Goal: Task Accomplishment & Management: Manage account settings

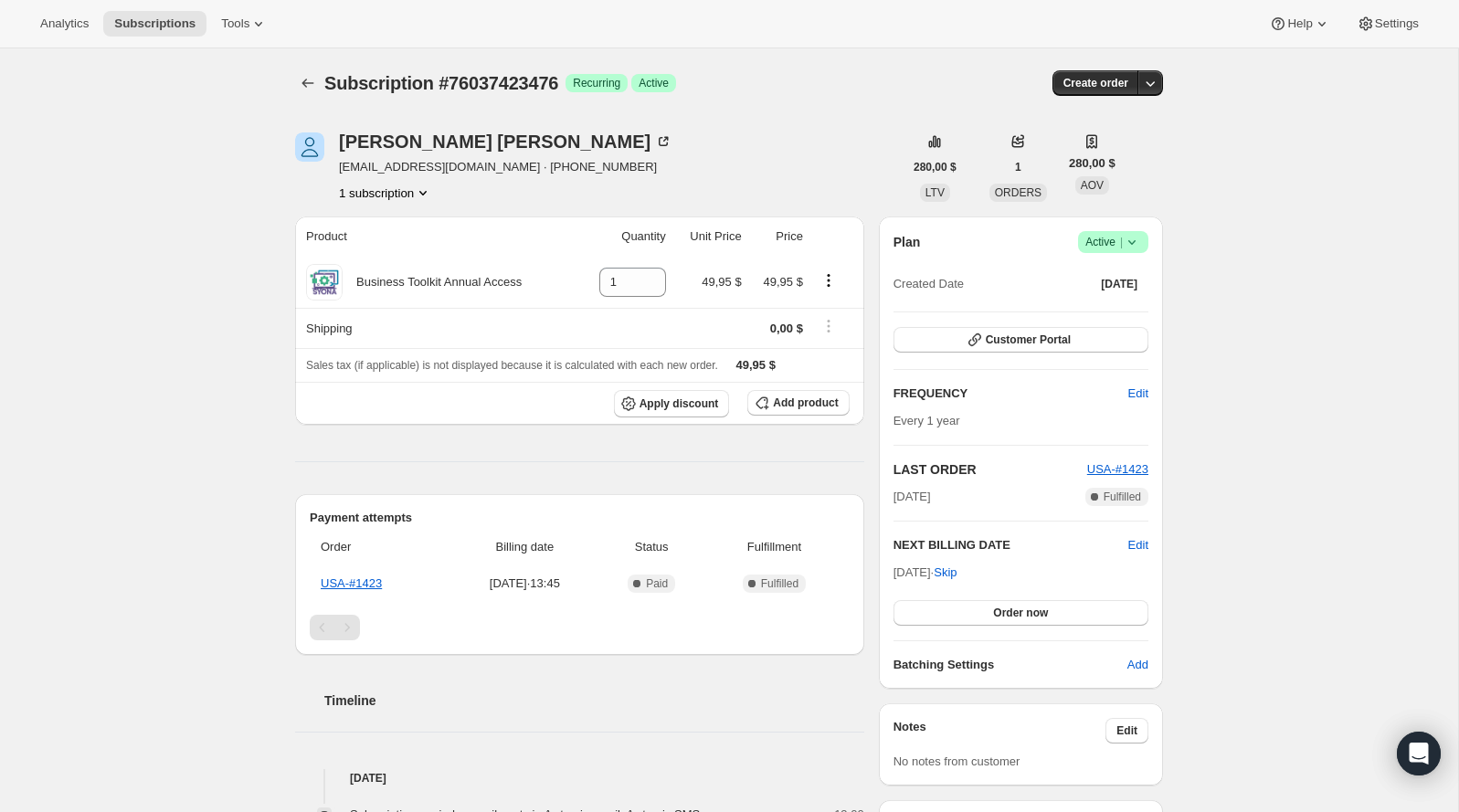
click at [1134, 229] on div "Plan Logrado Active | Created Date [DATE] Customer Portal FREQUENCY Edit Every …" at bounding box center [1021, 452] width 284 height 472
click at [1132, 246] on icon at bounding box center [1131, 241] width 18 height 18
click at [1114, 280] on span "Pause subscription" at bounding box center [1105, 277] width 101 height 13
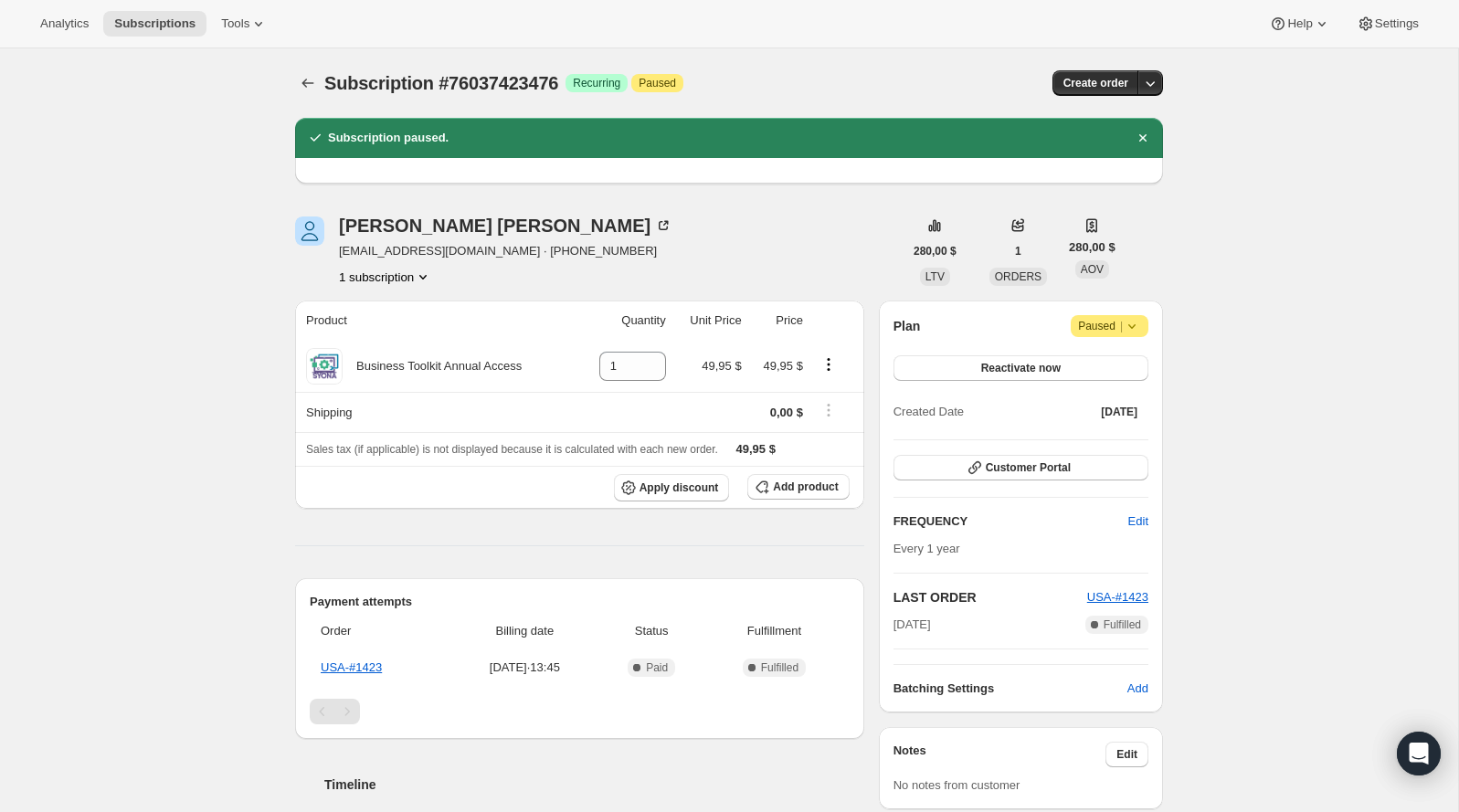
click at [533, 97] on div "Subscription #76037423476. Esta página está lista Subscription #76037423476 Log…" at bounding box center [729, 83] width 868 height 69
click at [533, 77] on span "Subscription #76037423476" at bounding box center [440, 83] width 234 height 20
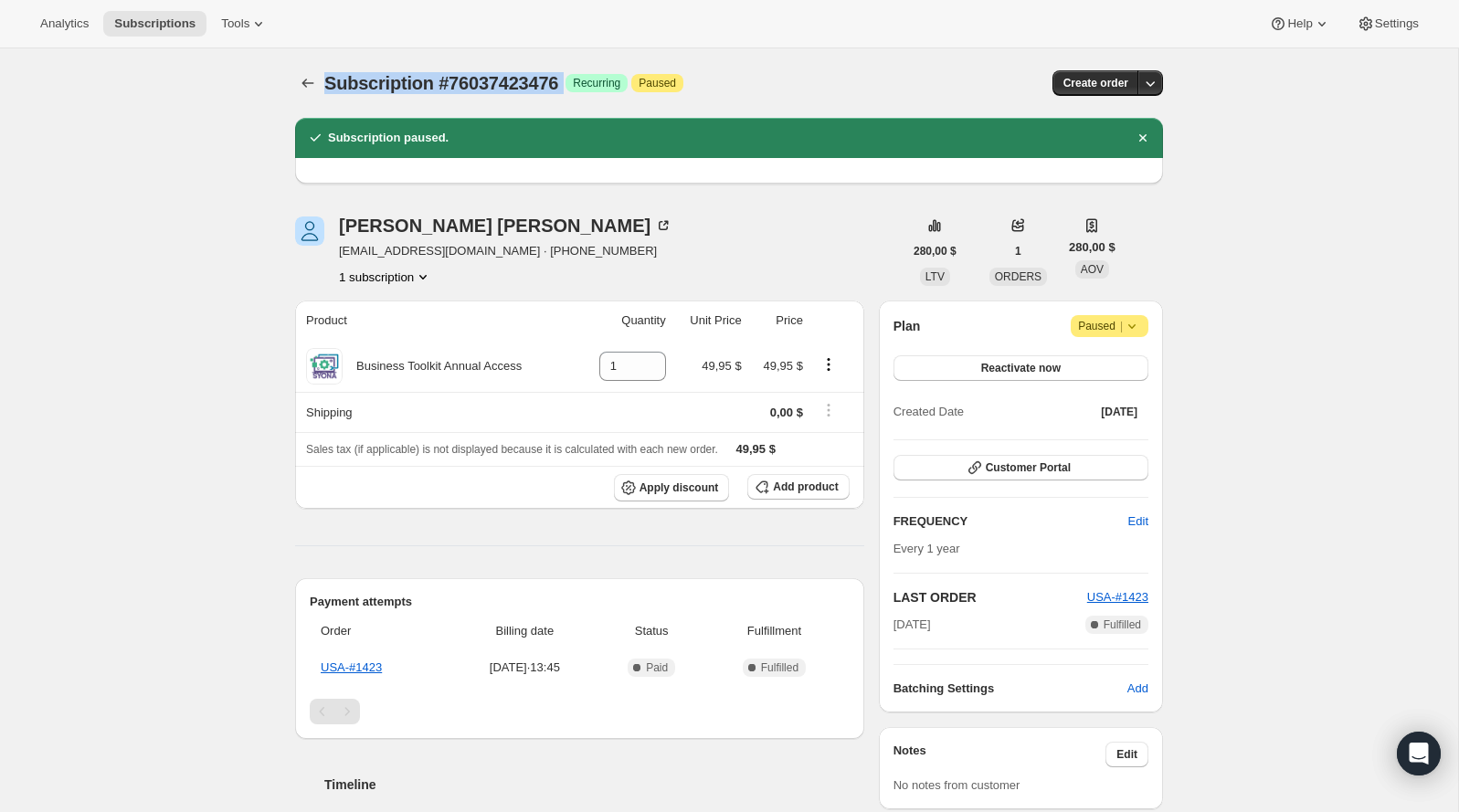
click at [533, 77] on span "Subscription #76037423476" at bounding box center [440, 83] width 234 height 20
click at [575, 63] on div "Subscription #76037423476. Esta página está lista Subscription #76037423476 Log…" at bounding box center [729, 83] width 868 height 69
click at [553, 76] on span "Subscription #76037423476" at bounding box center [440, 83] width 234 height 20
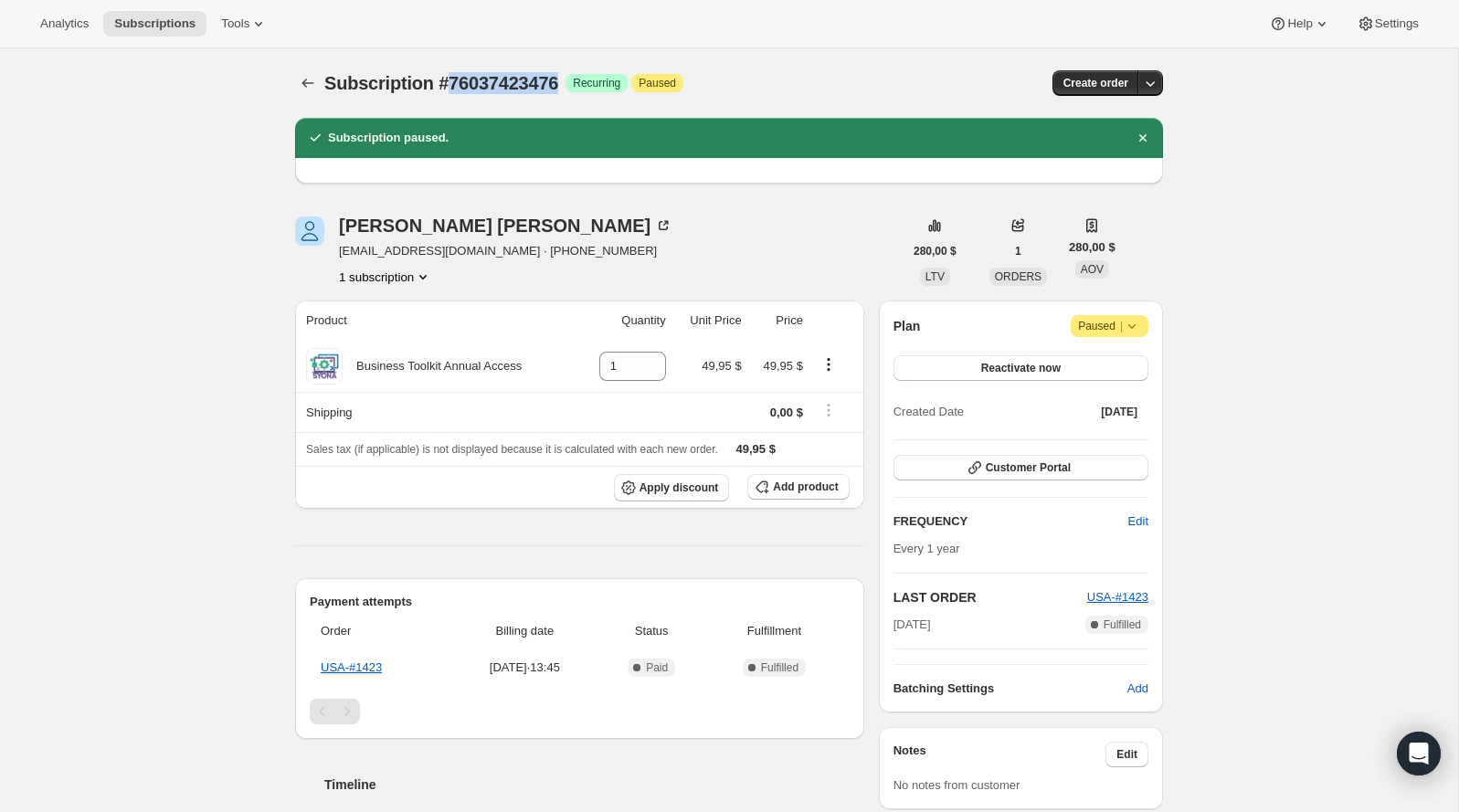
copy span "76037423476"
